Goal: Task Accomplishment & Management: Use online tool/utility

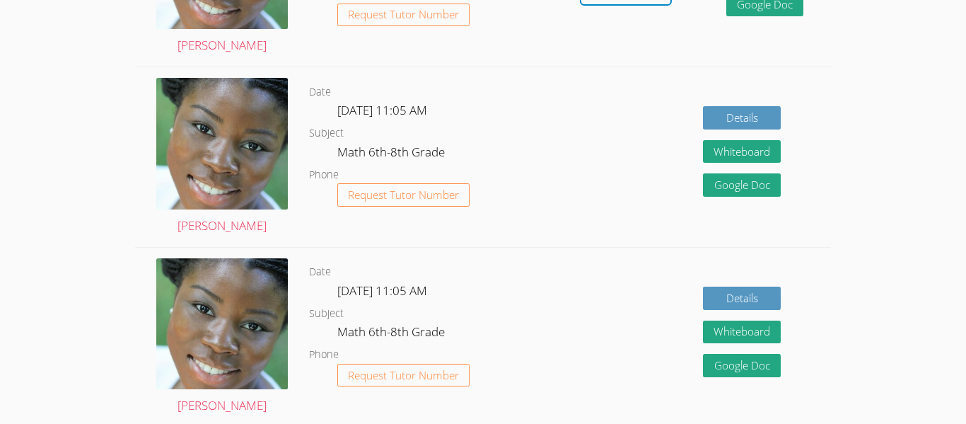
scroll to position [427, 0]
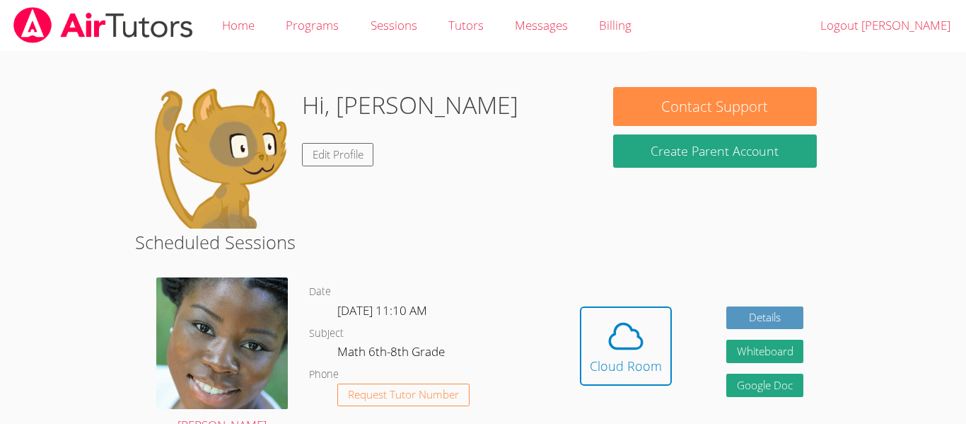
scroll to position [16, 0]
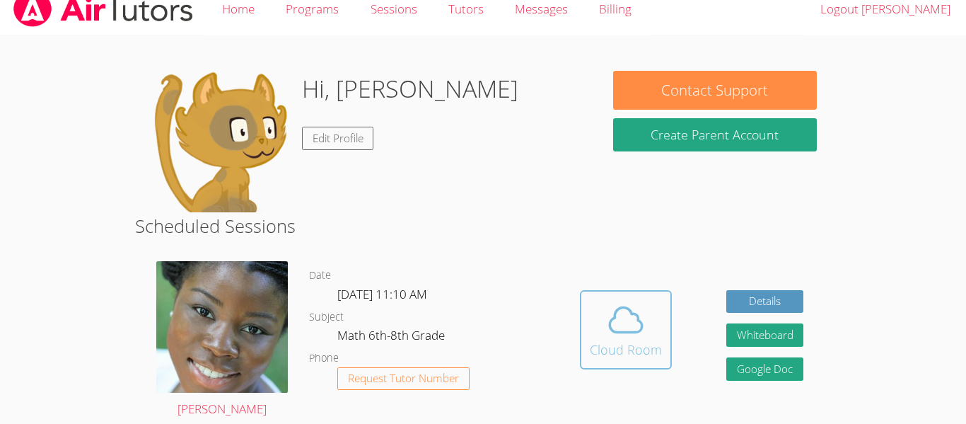
click at [610, 319] on icon at bounding box center [626, 320] width 33 height 25
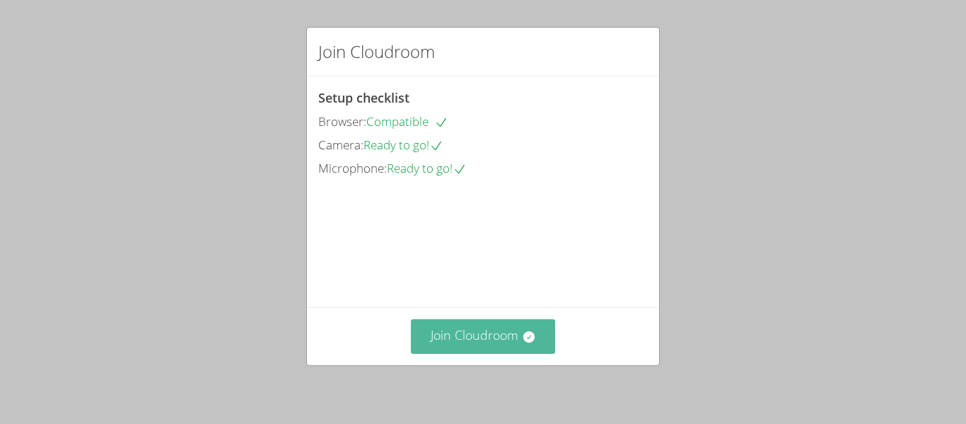
click at [459, 340] on button "Join Cloudroom" at bounding box center [483, 336] width 145 height 35
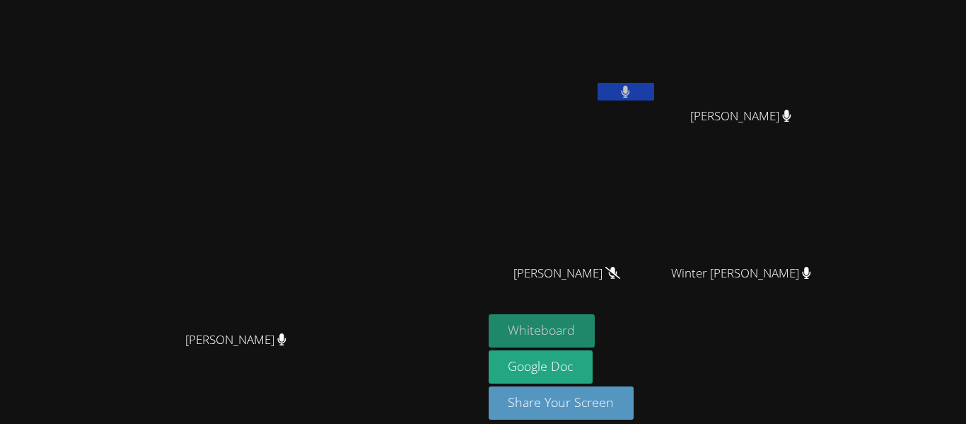
click at [596, 328] on button "Whiteboard" at bounding box center [542, 330] width 107 height 33
